Goal: Task Accomplishment & Management: Manage account settings

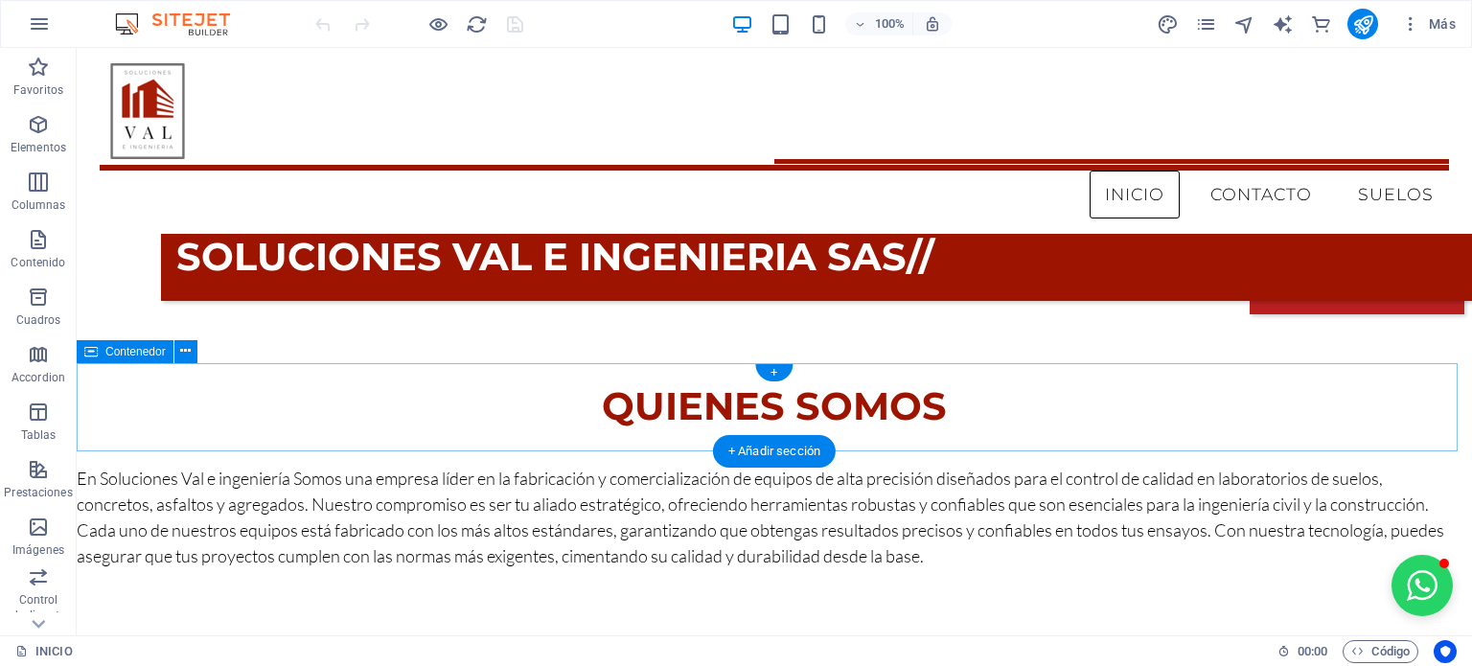
scroll to position [280, 0]
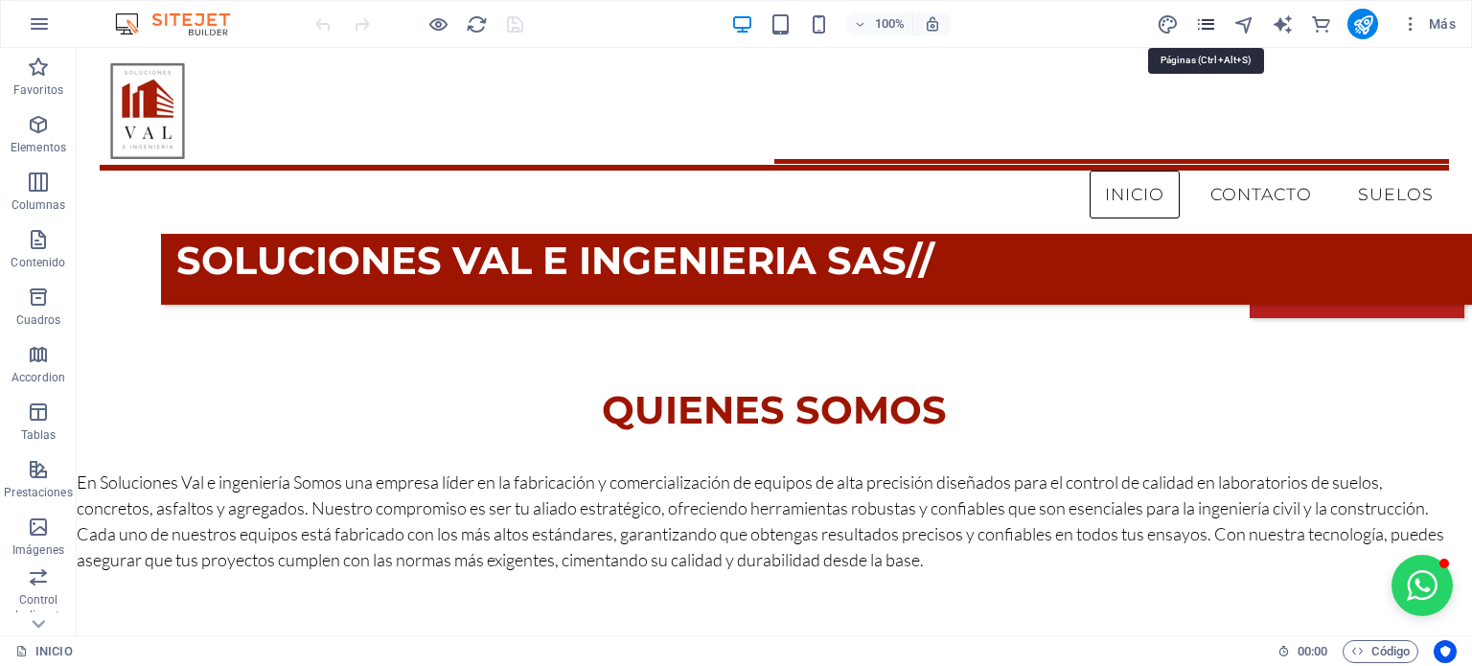
click at [1195, 25] on icon "pages" at bounding box center [1206, 24] width 22 height 22
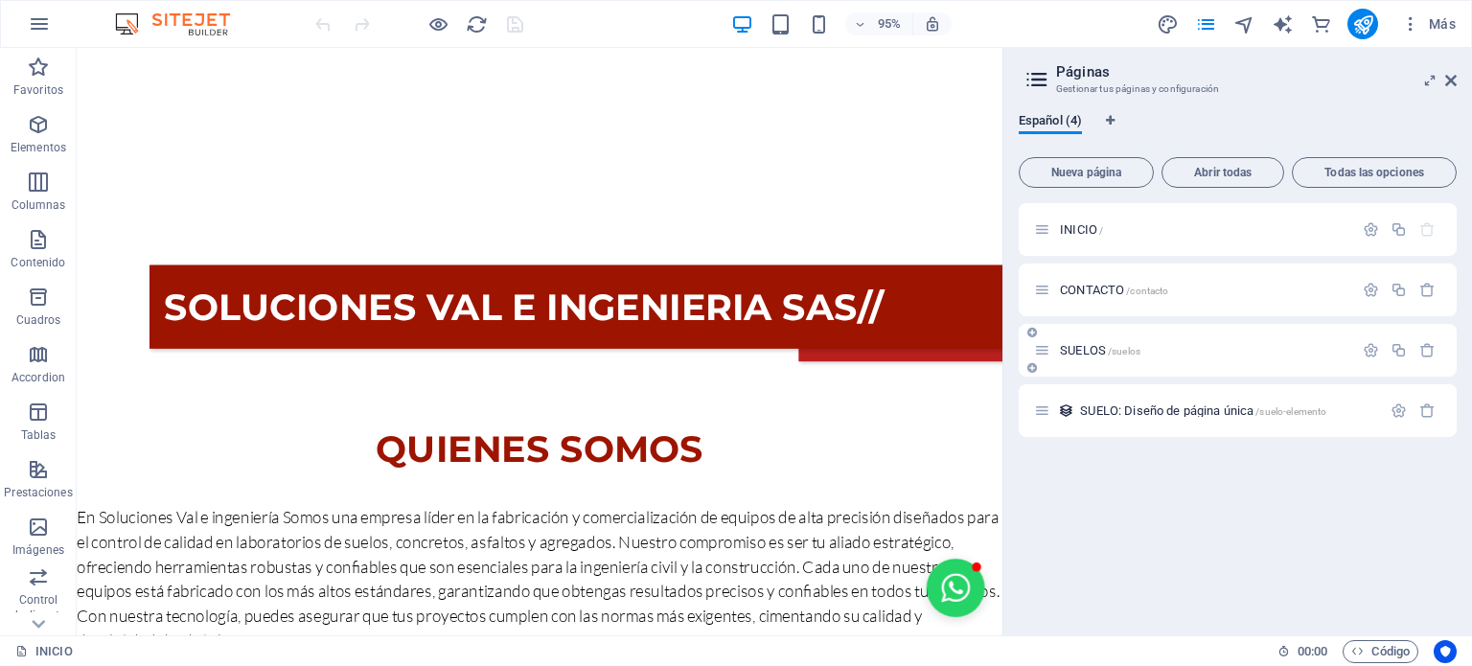
click at [1033, 370] on icon at bounding box center [1032, 367] width 10 height 11
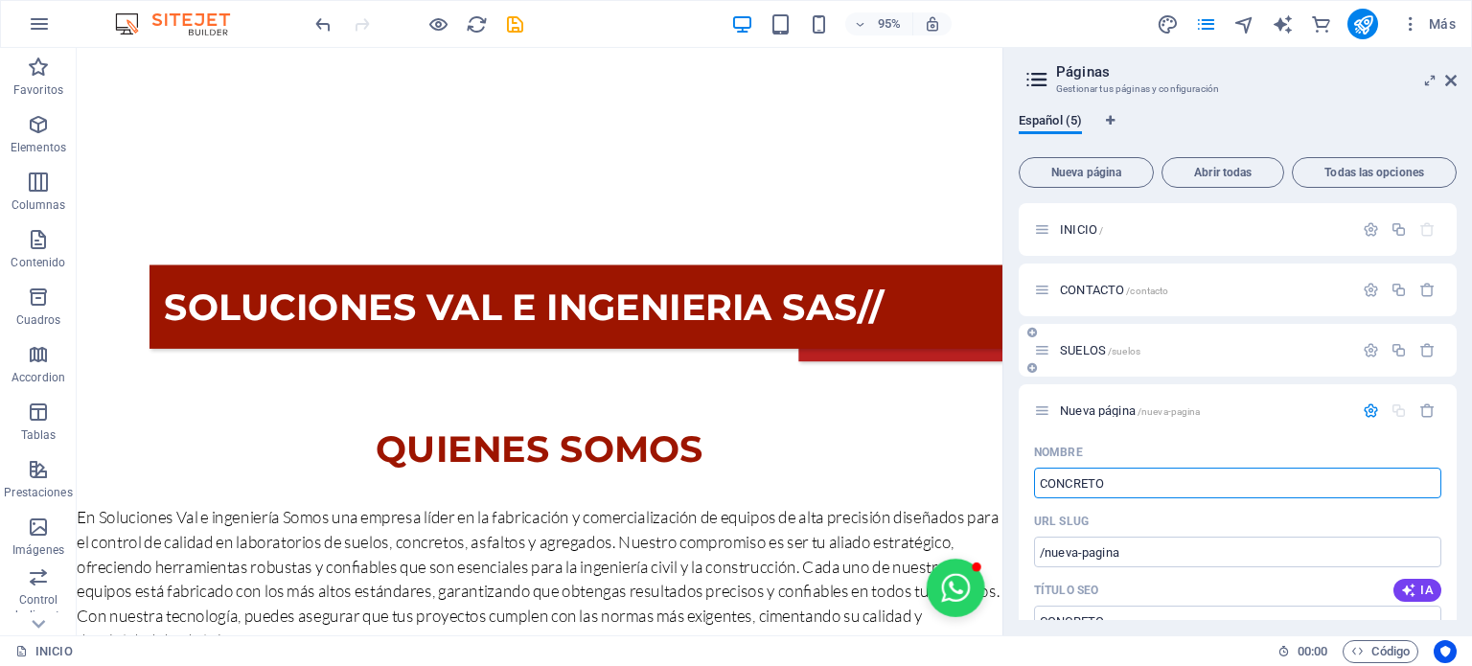
type input "CONCRETO"
type input "/concreto"
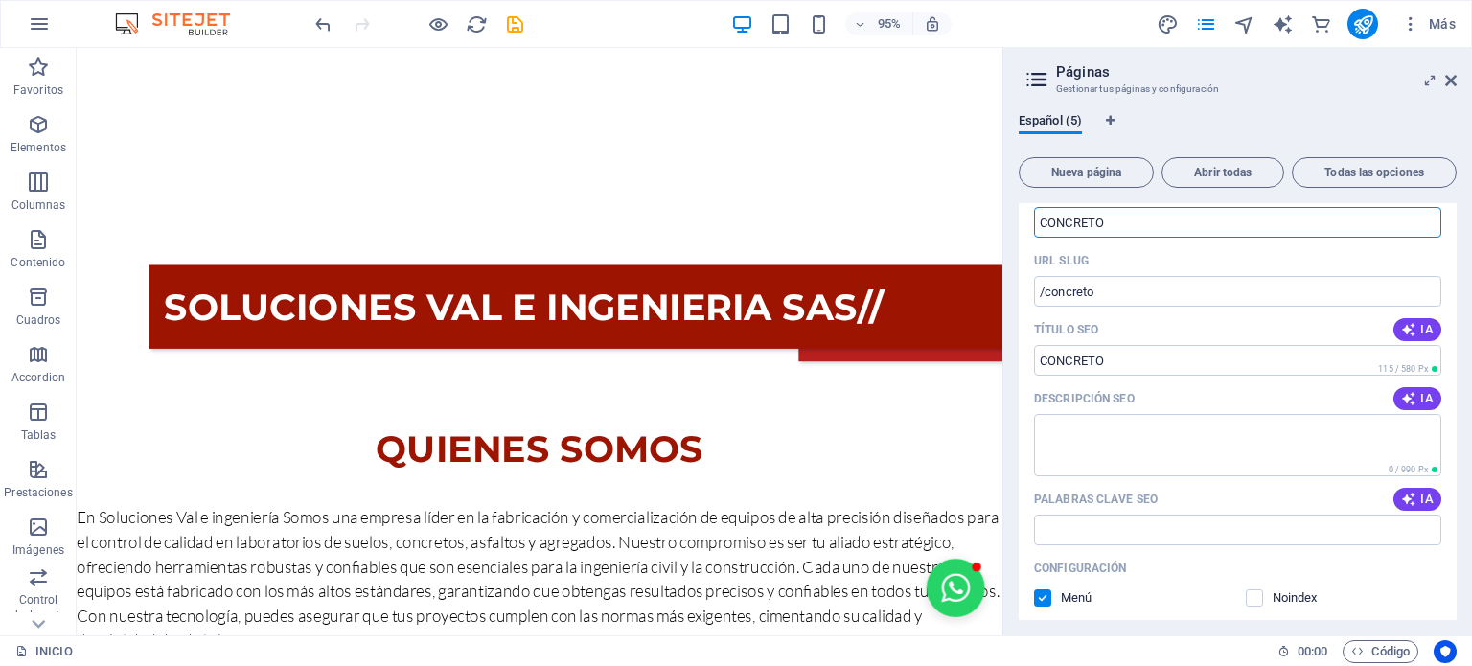
scroll to position [264, 0]
type input "CONCRETO"
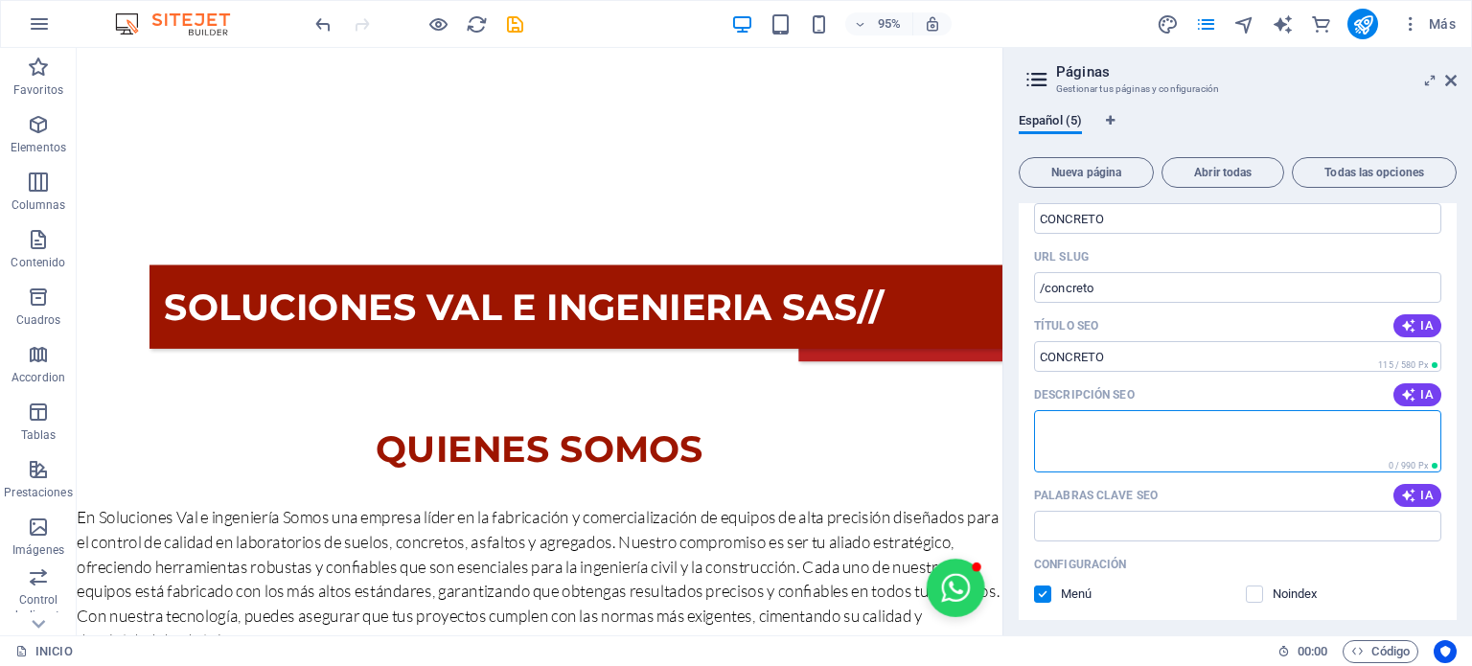
click at [1169, 453] on textarea "Descripción SEO" at bounding box center [1237, 441] width 407 height 62
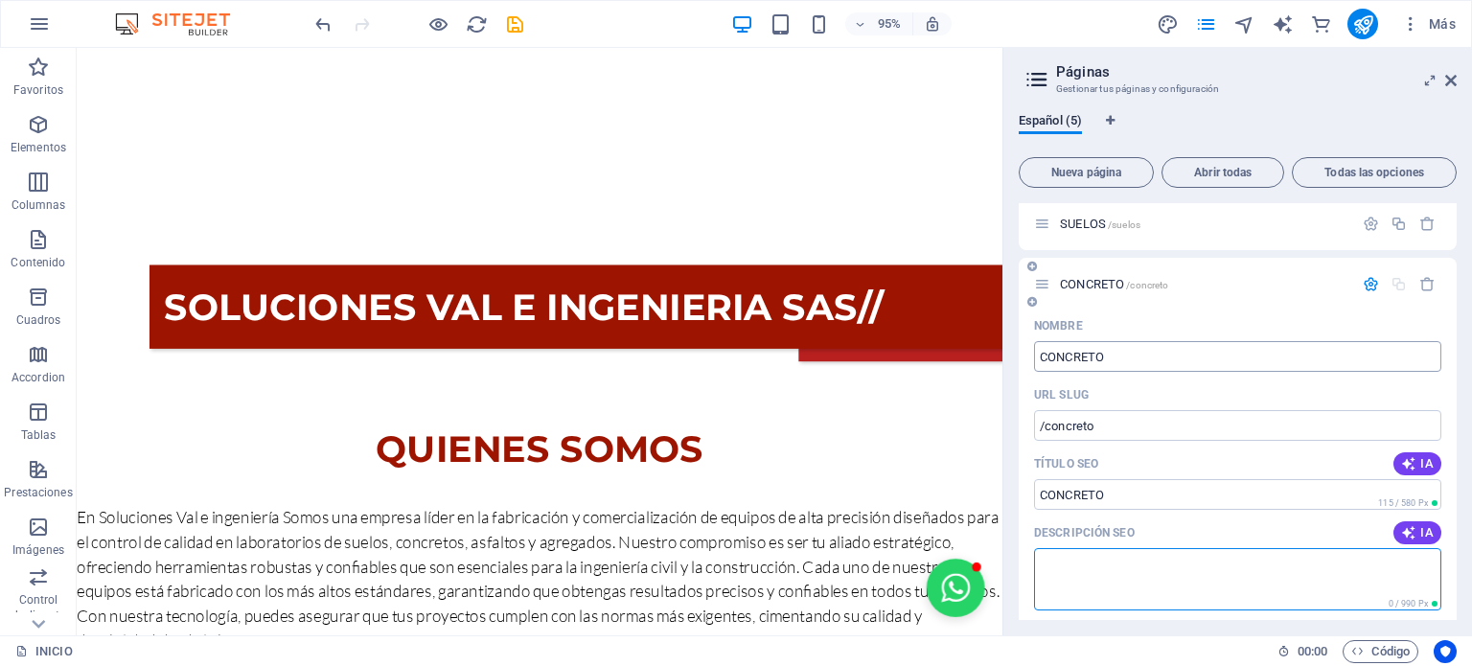
scroll to position [115, 0]
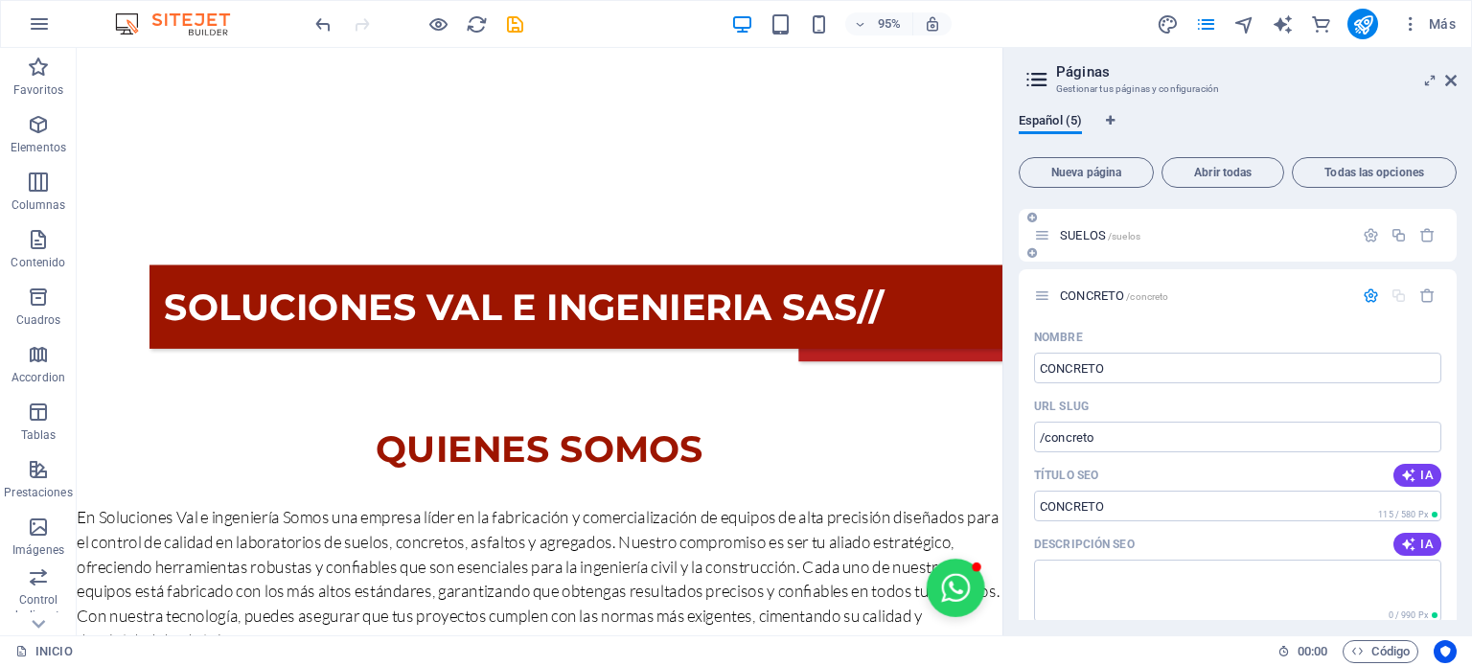
click at [1092, 236] on span "SUELOS /suelos" at bounding box center [1100, 235] width 80 height 14
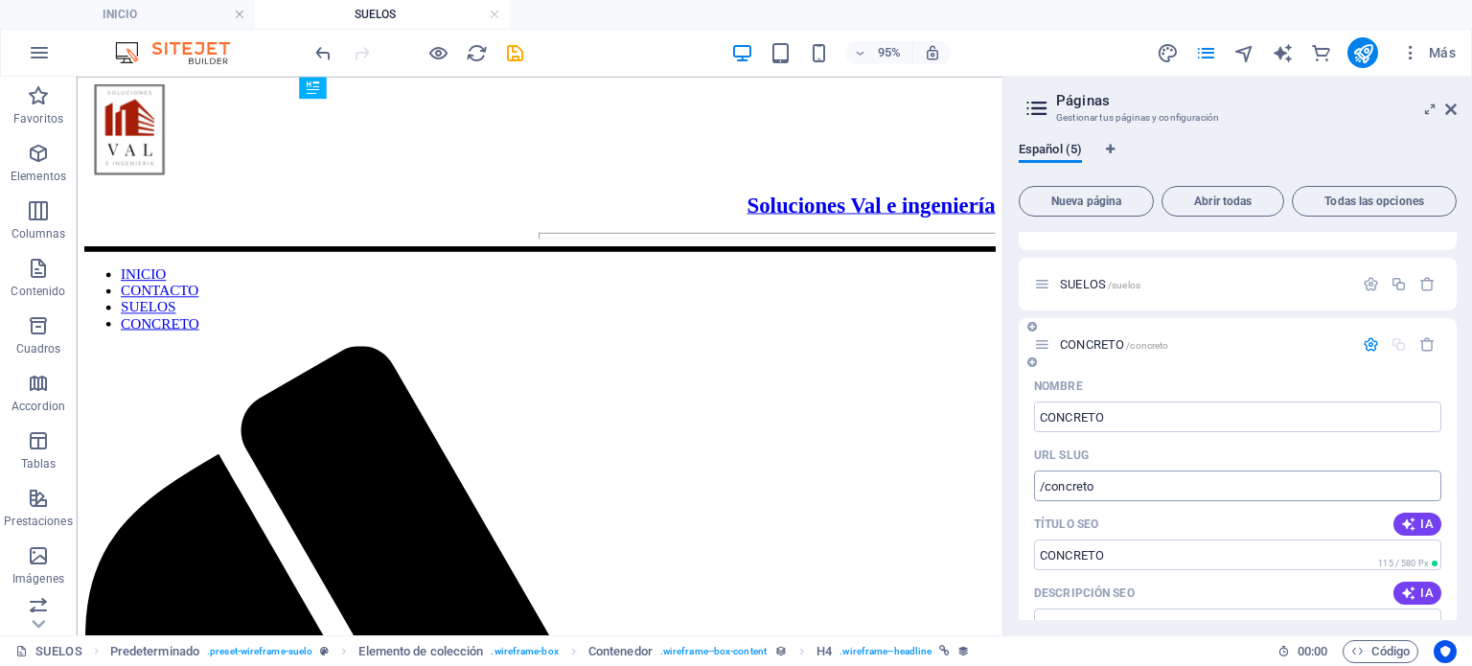
scroll to position [0, 0]
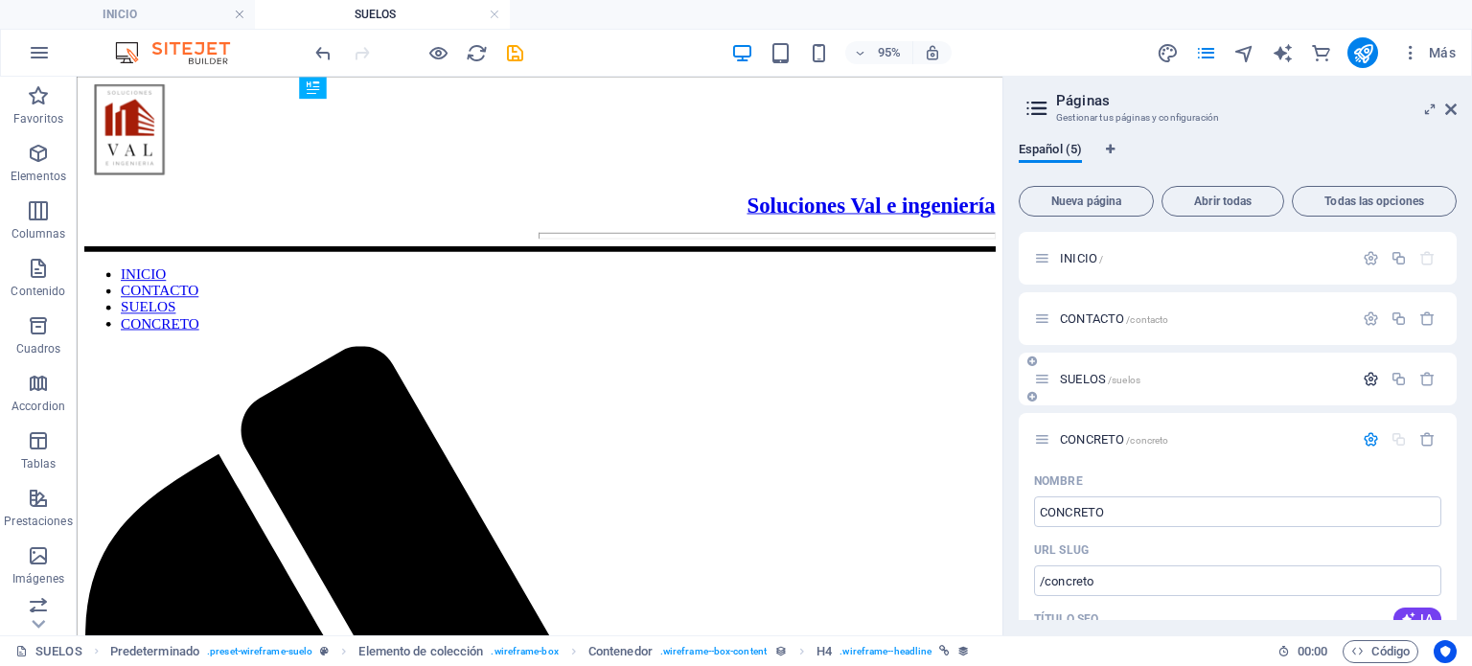
click at [1366, 375] on icon "button" at bounding box center [1371, 379] width 16 height 16
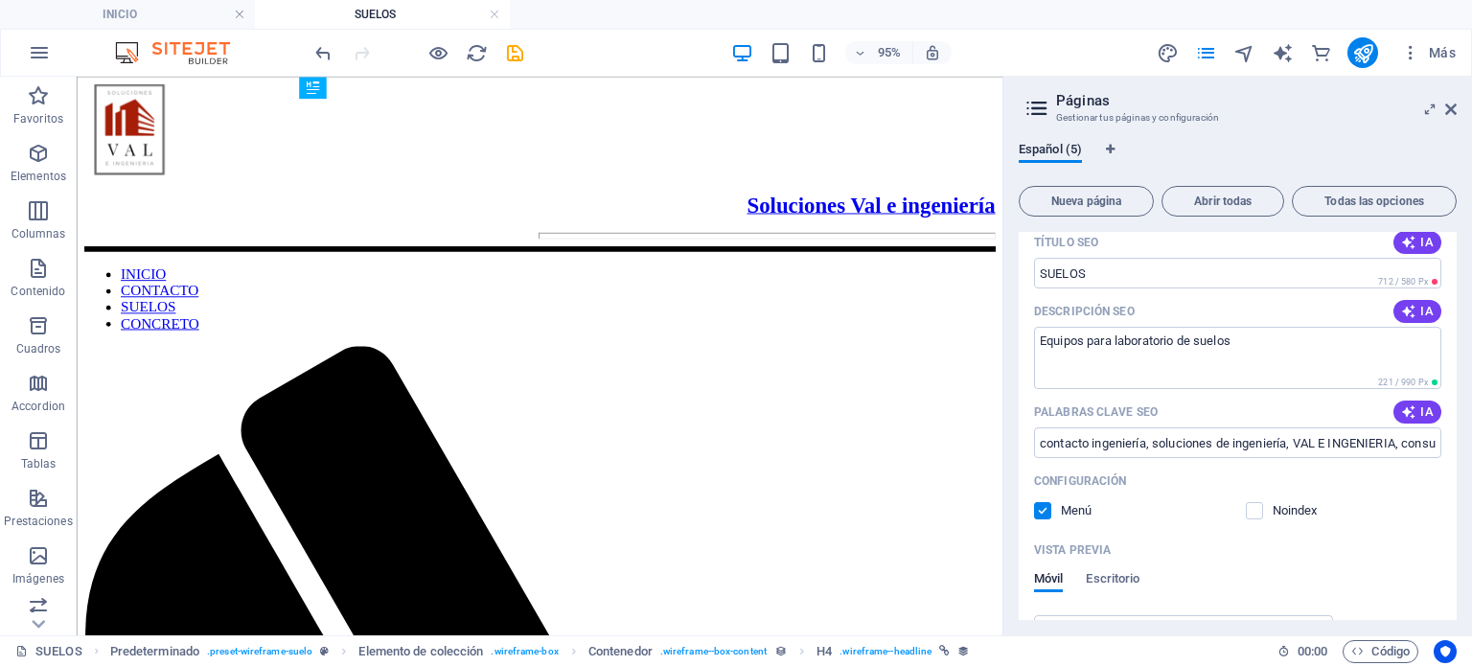
scroll to position [317, 0]
